Goal: Communication & Community: Answer question/provide support

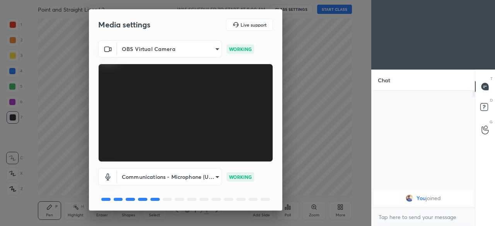
scroll to position [27, 0]
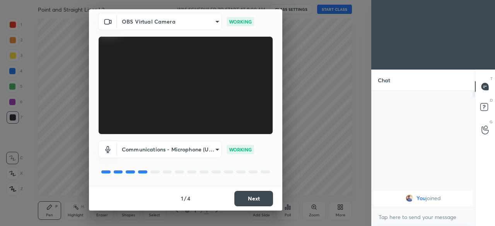
click at [247, 196] on button "Next" at bounding box center [254, 198] width 39 height 15
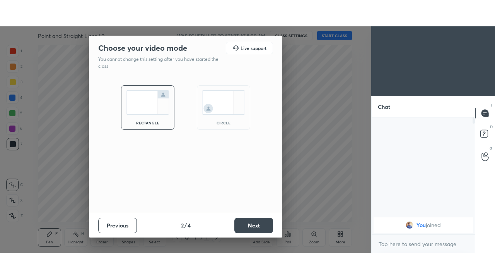
scroll to position [0, 0]
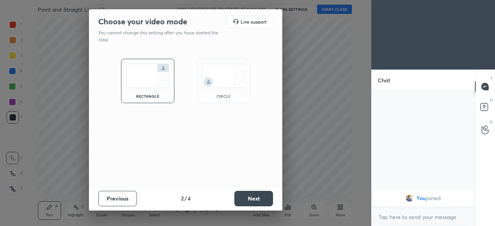
click at [251, 200] on button "Next" at bounding box center [254, 198] width 39 height 15
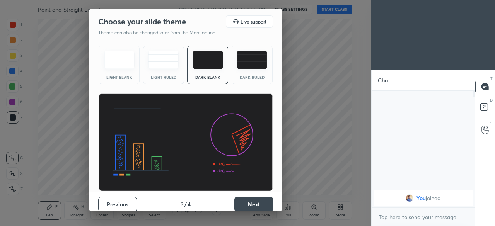
click at [252, 200] on button "Next" at bounding box center [254, 204] width 39 height 15
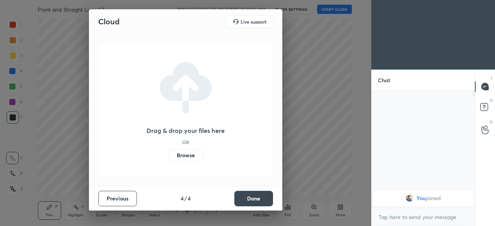
click at [253, 203] on button "Done" at bounding box center [254, 198] width 39 height 15
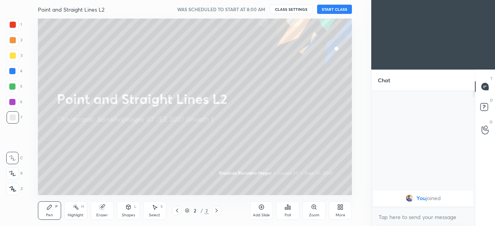
click at [336, 211] on div "More" at bounding box center [340, 211] width 23 height 19
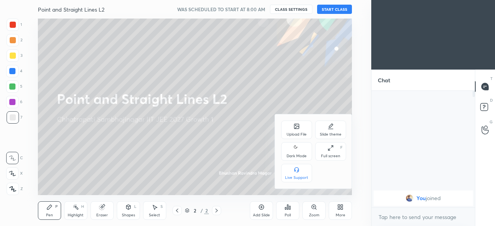
click at [298, 157] on div "Dark Mode" at bounding box center [297, 156] width 20 height 4
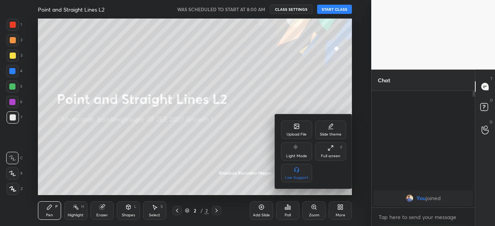
click at [330, 156] on div "Full screen" at bounding box center [330, 156] width 19 height 4
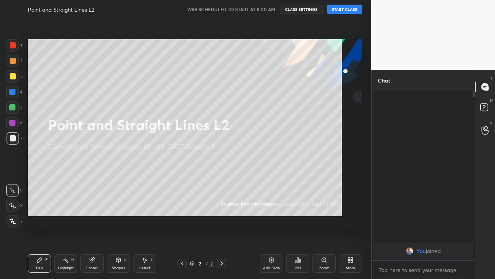
scroll to position [102, 101]
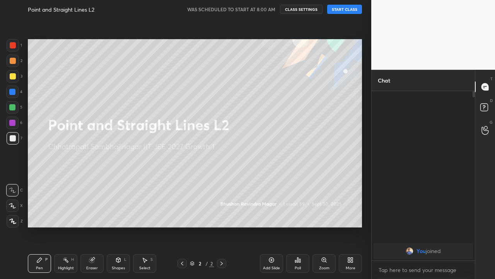
click at [341, 13] on button "START CLASS" at bounding box center [344, 9] width 35 height 9
click at [268, 226] on div "Add Slide" at bounding box center [271, 263] width 23 height 19
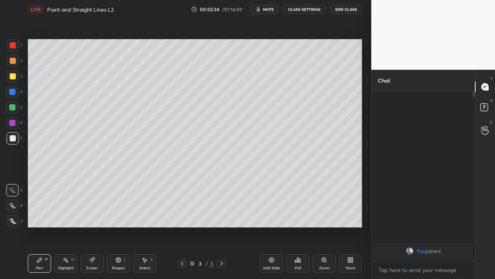
click at [92, 226] on icon at bounding box center [91, 259] width 5 height 5
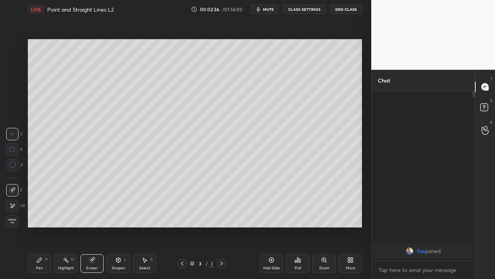
click at [41, 226] on div "Pen P" at bounding box center [39, 263] width 23 height 19
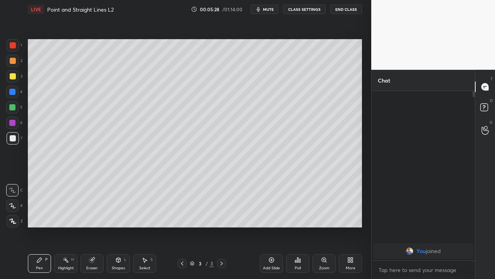
click at [93, 226] on div "Eraser" at bounding box center [92, 268] width 12 height 4
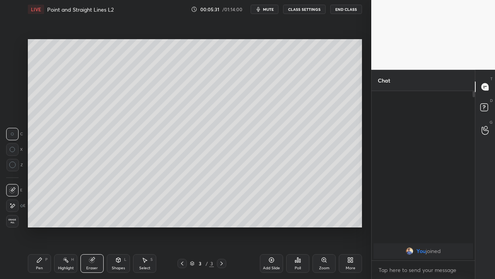
click at [47, 226] on div "P" at bounding box center [46, 259] width 2 height 4
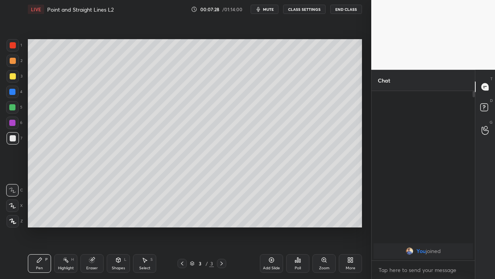
click at [268, 226] on div "Add Slide" at bounding box center [271, 263] width 23 height 19
click at [93, 226] on div "Eraser" at bounding box center [92, 263] width 23 height 19
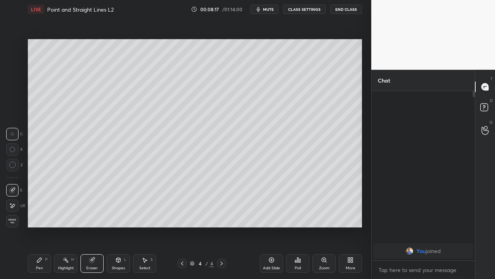
click at [41, 226] on icon at bounding box center [39, 260] width 6 height 6
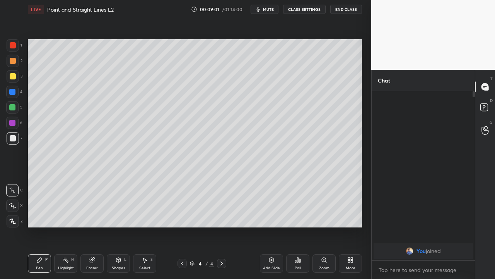
click at [12, 124] on div at bounding box center [12, 123] width 6 height 6
click at [13, 108] on div at bounding box center [12, 107] width 6 height 6
click at [11, 140] on div at bounding box center [13, 138] width 6 height 6
click at [94, 226] on div "Eraser" at bounding box center [92, 263] width 23 height 19
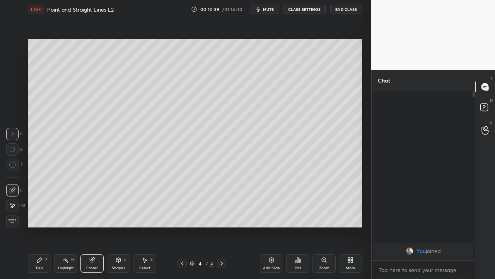
click at [42, 226] on icon at bounding box center [39, 260] width 6 height 6
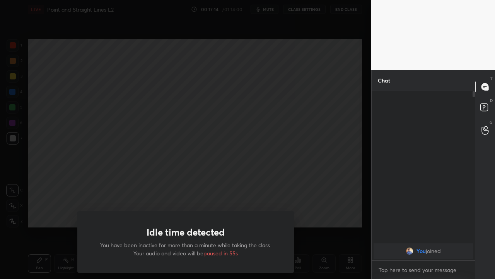
click at [42, 226] on div "Idle time detected You have been inactive for more than a minute while taking t…" at bounding box center [186, 139] width 372 height 279
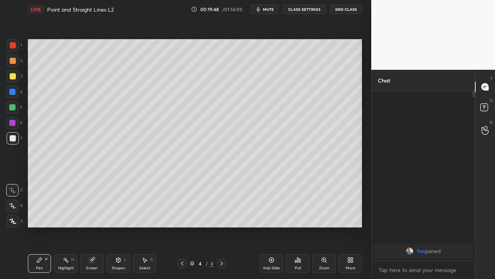
click at [142, 226] on icon at bounding box center [145, 260] width 6 height 6
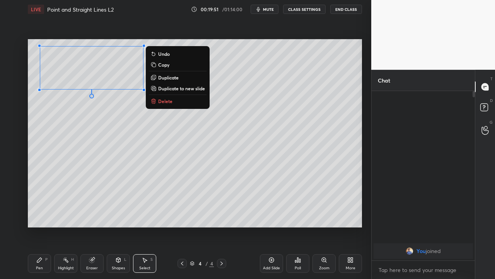
click at [160, 103] on p "Delete" at bounding box center [165, 101] width 14 height 6
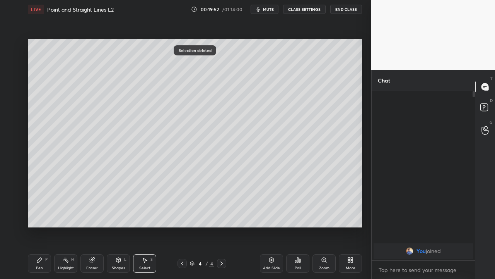
click at [42, 226] on icon at bounding box center [39, 260] width 6 height 6
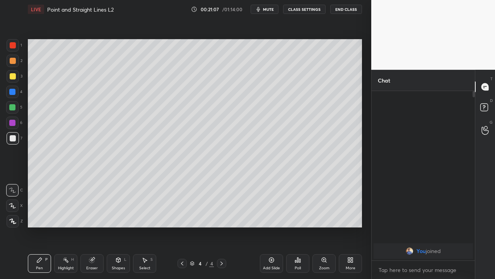
click at [269, 226] on div "Add Slide" at bounding box center [271, 263] width 23 height 19
click at [182, 226] on icon at bounding box center [182, 263] width 2 height 4
click at [222, 226] on icon at bounding box center [222, 263] width 6 height 6
click at [93, 226] on icon at bounding box center [91, 259] width 5 height 5
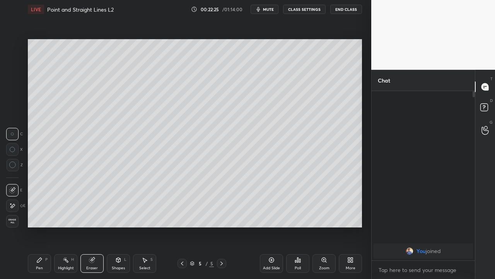
click at [42, 226] on icon at bounding box center [39, 260] width 6 height 6
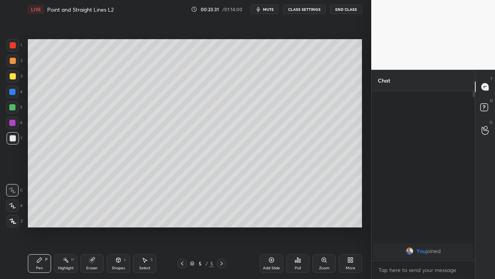
click at [93, 226] on icon at bounding box center [92, 260] width 6 height 6
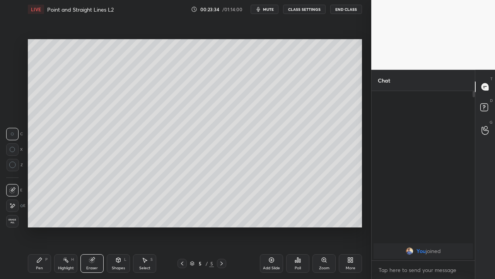
click at [38, 226] on icon at bounding box center [39, 260] width 6 height 6
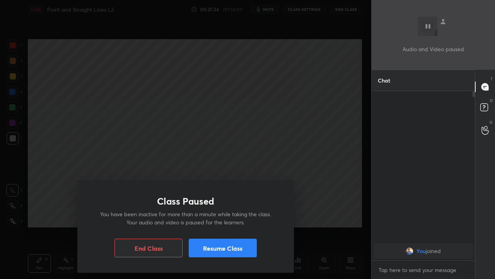
click at [331, 226] on div "Class Paused You have been inactive for more than a minute while taking the cla…" at bounding box center [186, 139] width 372 height 279
click at [247, 226] on button "Resume Class" at bounding box center [223, 247] width 68 height 19
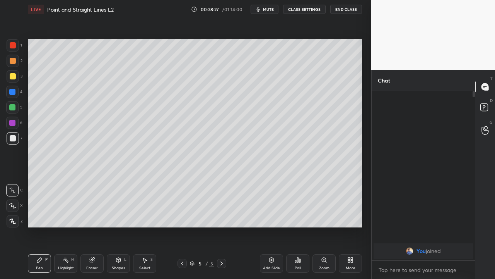
click at [268, 226] on div "Add Slide" at bounding box center [271, 263] width 23 height 19
click at [140, 226] on div "Select S" at bounding box center [144, 263] width 23 height 19
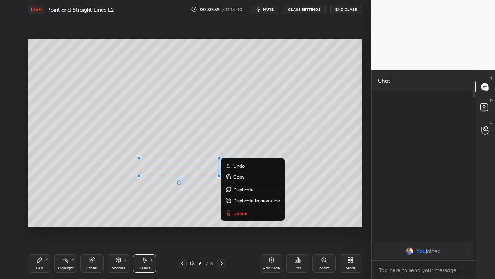
click at [241, 213] on p "Delete" at bounding box center [240, 213] width 14 height 6
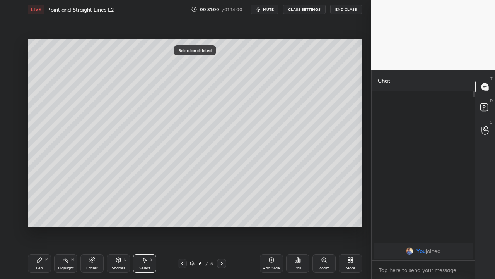
click at [37, 226] on icon at bounding box center [39, 259] width 5 height 5
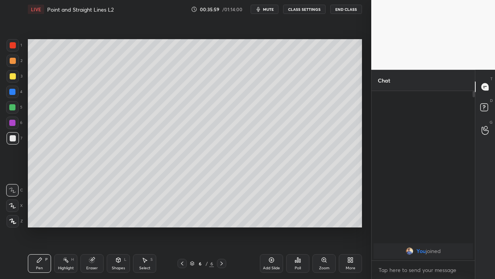
click at [269, 226] on div "Add Slide" at bounding box center [271, 263] width 23 height 19
click at [14, 77] on div at bounding box center [13, 76] width 6 height 6
click at [13, 108] on div at bounding box center [12, 107] width 6 height 6
click at [10, 142] on div at bounding box center [13, 138] width 12 height 12
click at [94, 226] on div "Eraser" at bounding box center [92, 263] width 23 height 19
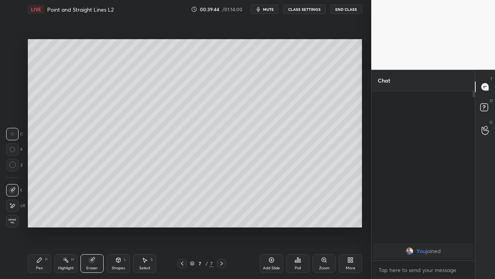
click at [45, 226] on div "Pen P" at bounding box center [39, 263] width 23 height 19
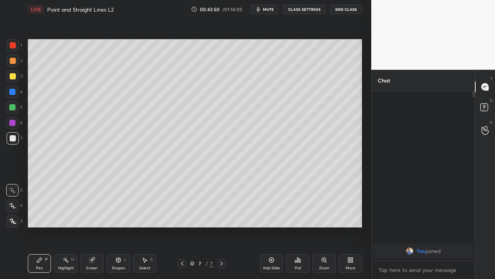
click at [89, 226] on div "Eraser" at bounding box center [92, 263] width 23 height 19
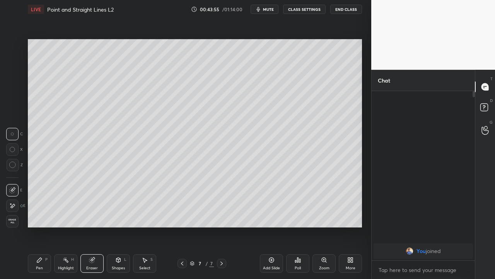
click at [38, 226] on div "Pen P" at bounding box center [39, 263] width 23 height 19
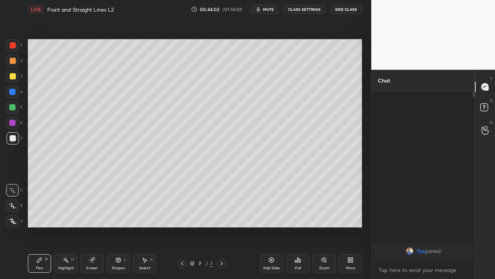
click at [142, 226] on icon at bounding box center [145, 260] width 6 height 6
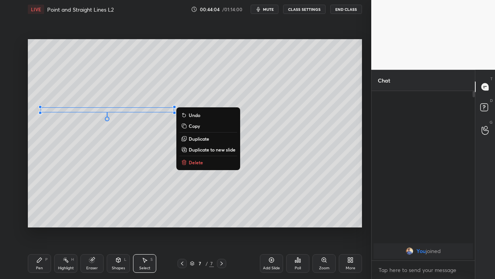
click at [186, 163] on icon at bounding box center [184, 162] width 3 height 3
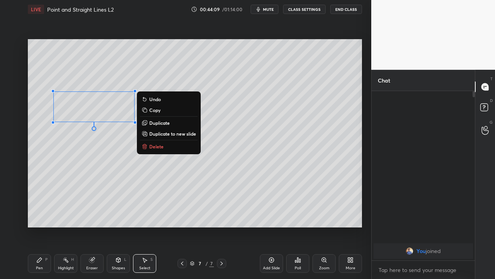
click at [151, 147] on p "Delete" at bounding box center [156, 146] width 14 height 6
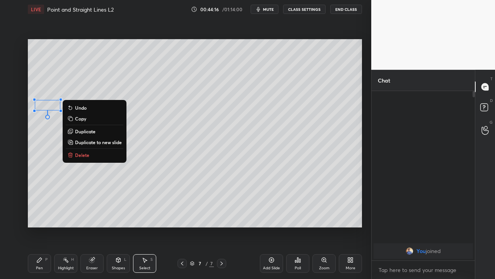
click at [85, 156] on p "Delete" at bounding box center [82, 155] width 14 height 6
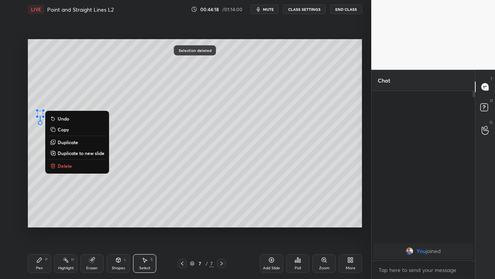
click at [70, 167] on p "Delete" at bounding box center [65, 166] width 14 height 6
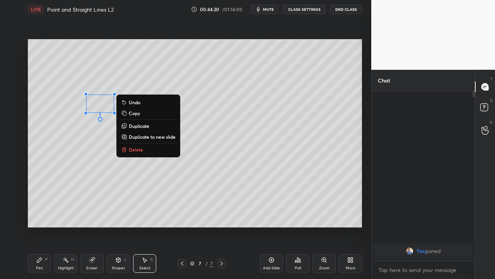
click at [130, 151] on p "Delete" at bounding box center [136, 149] width 14 height 6
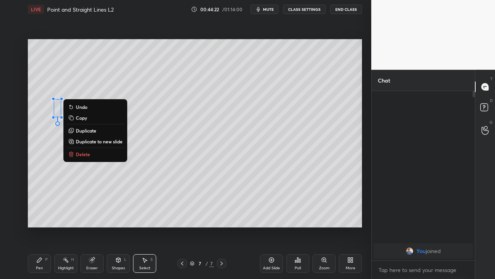
click at [81, 155] on p "Delete" at bounding box center [83, 154] width 14 height 6
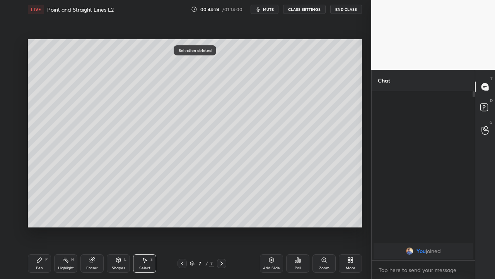
click at [39, 226] on icon at bounding box center [39, 259] width 5 height 5
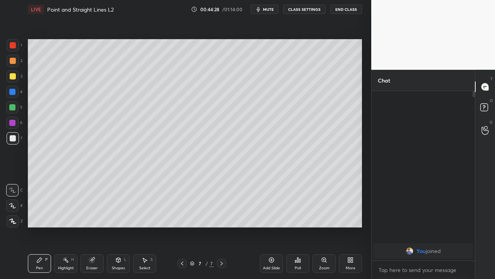
click at [14, 106] on div at bounding box center [12, 107] width 6 height 6
click at [144, 226] on div "Select S" at bounding box center [144, 263] width 23 height 19
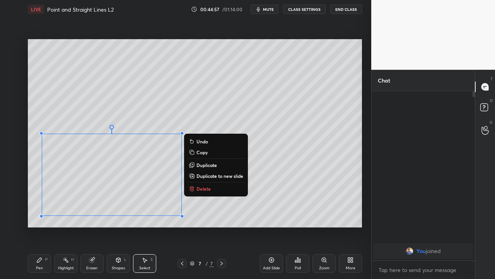
click at [195, 190] on button "Delete" at bounding box center [216, 188] width 58 height 9
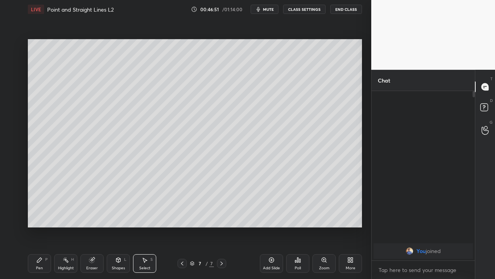
click at [269, 226] on div "Add Slide" at bounding box center [271, 263] width 23 height 19
click at [42, 226] on icon at bounding box center [39, 260] width 6 height 6
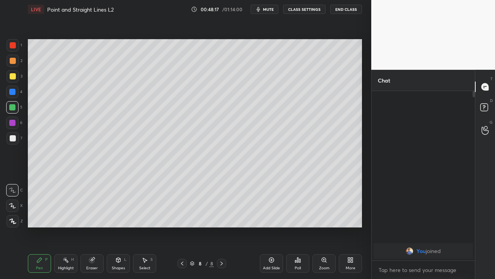
click at [14, 79] on div at bounding box center [13, 76] width 6 height 6
click at [10, 139] on div at bounding box center [13, 138] width 6 height 6
click at [12, 107] on div at bounding box center [12, 107] width 6 height 6
click at [14, 79] on div at bounding box center [13, 76] width 6 height 6
click at [14, 140] on div at bounding box center [13, 138] width 6 height 6
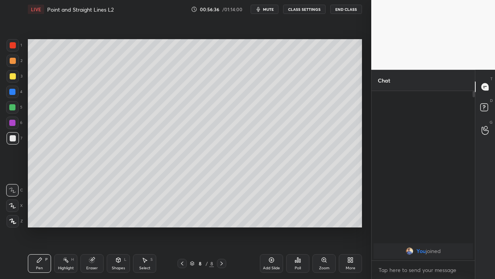
click at [95, 226] on div "Eraser" at bounding box center [92, 263] width 23 height 19
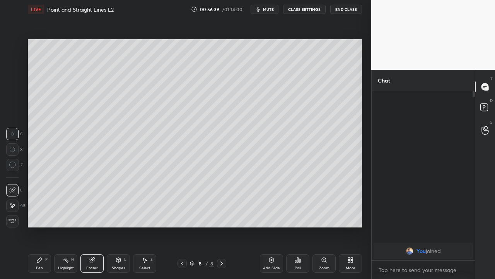
click at [42, 226] on div "Pen P" at bounding box center [39, 263] width 23 height 19
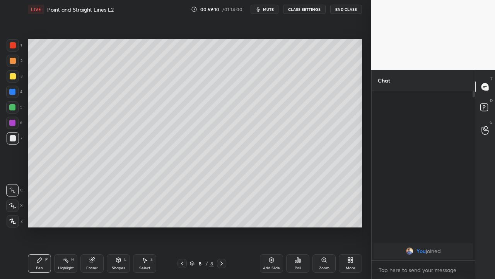
click at [270, 226] on div "Add Slide" at bounding box center [271, 263] width 23 height 19
click at [345, 12] on button "End Class" at bounding box center [347, 9] width 32 height 9
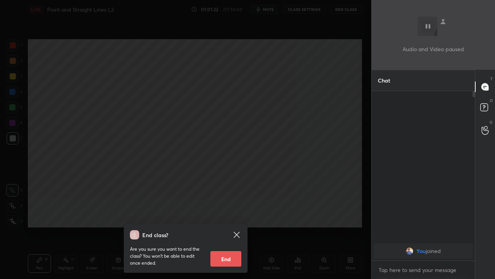
click at [228, 226] on button "End" at bounding box center [226, 258] width 31 height 15
type textarea "x"
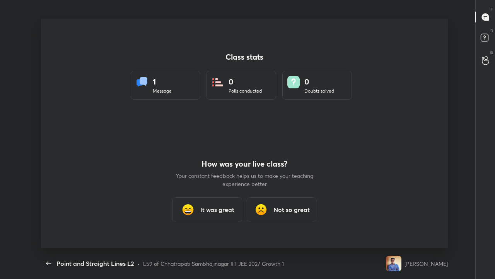
scroll to position [229, 489]
click at [49, 226] on icon "button" at bounding box center [48, 263] width 9 height 9
